Goal: Find specific page/section: Find specific page/section

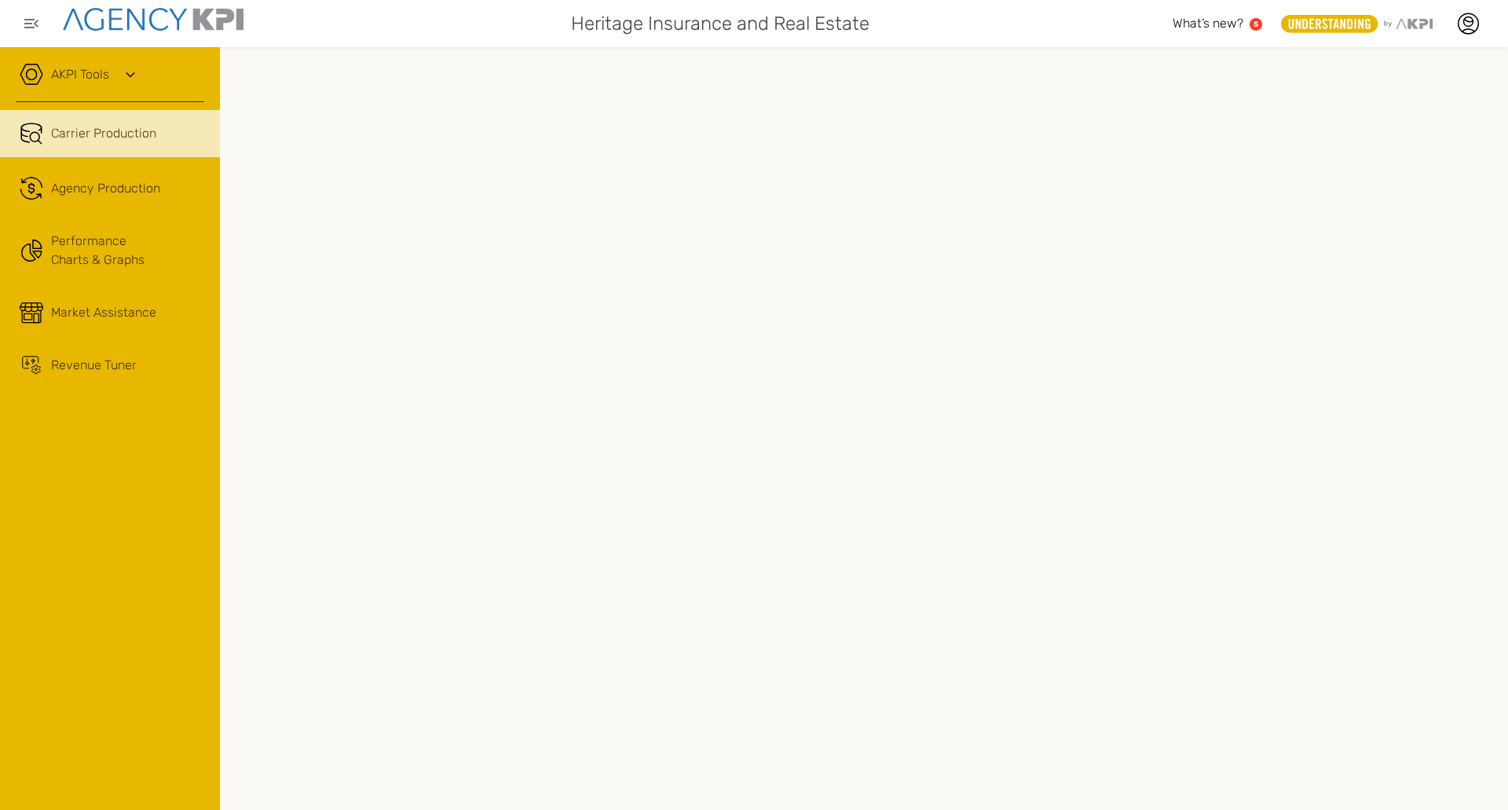
click at [123, 76] on icon at bounding box center [130, 74] width 19 height 19
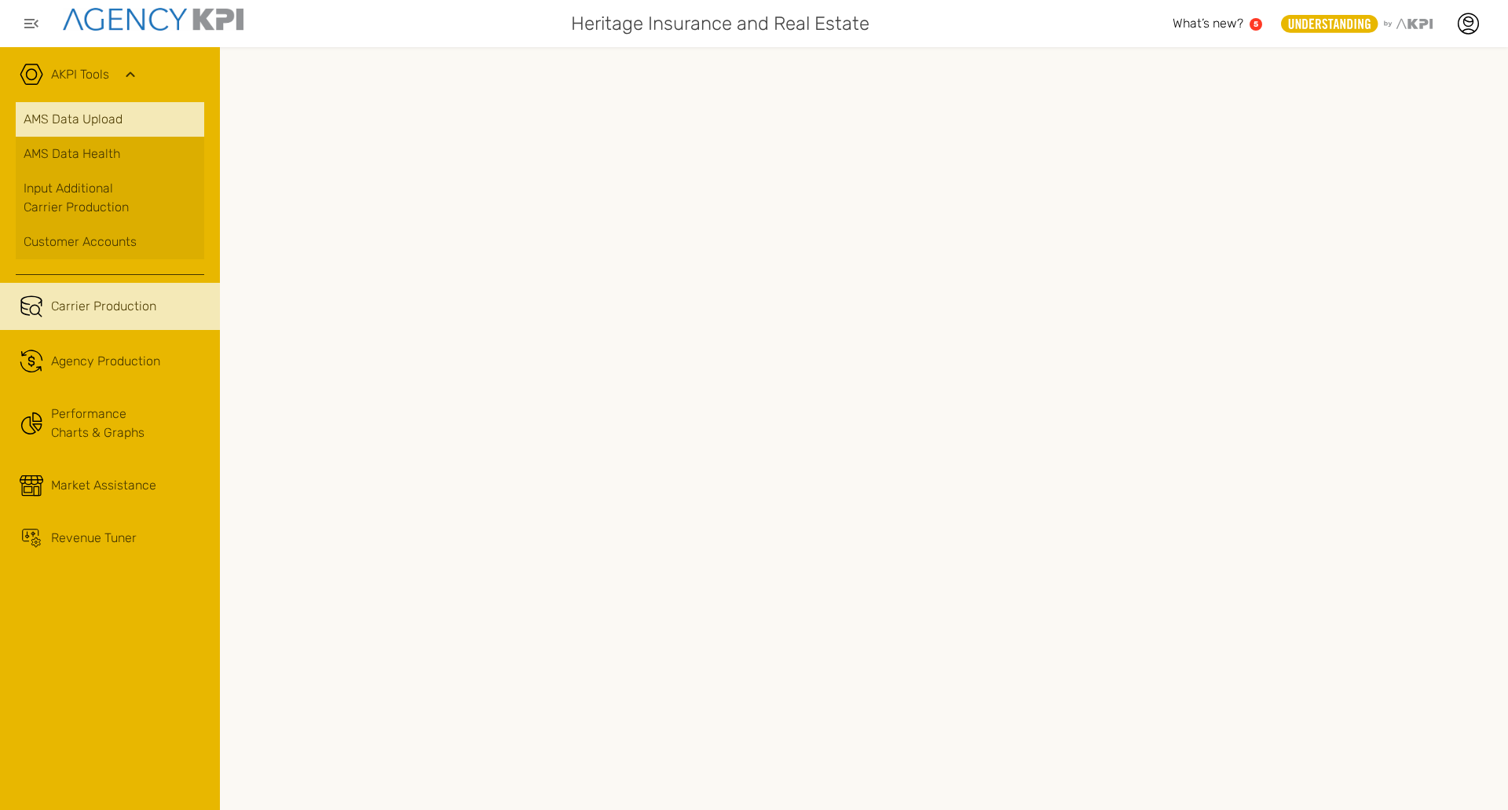
click at [87, 122] on link "AMS Data Upload" at bounding box center [110, 119] width 188 height 35
